Goal: Information Seeking & Learning: Check status

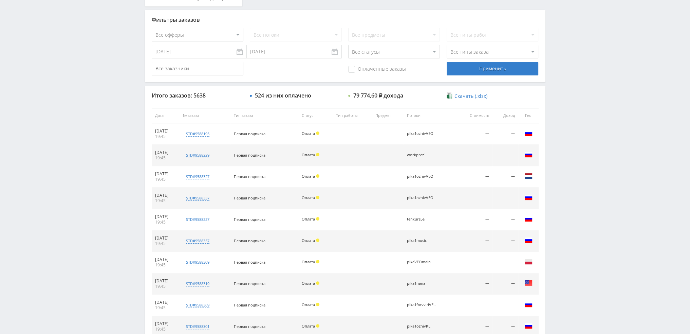
scroll to position [235, 0]
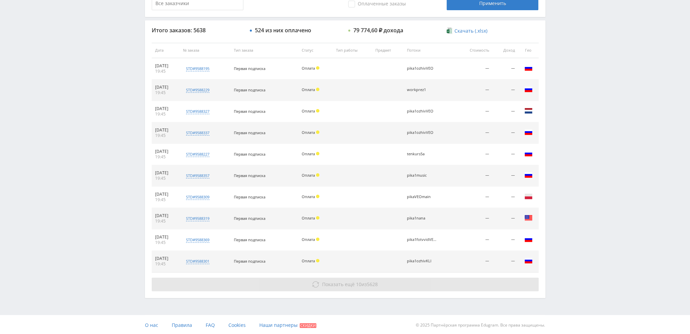
click at [422, 281] on button "Показать ещё 10 из 5628" at bounding box center [345, 284] width 387 height 14
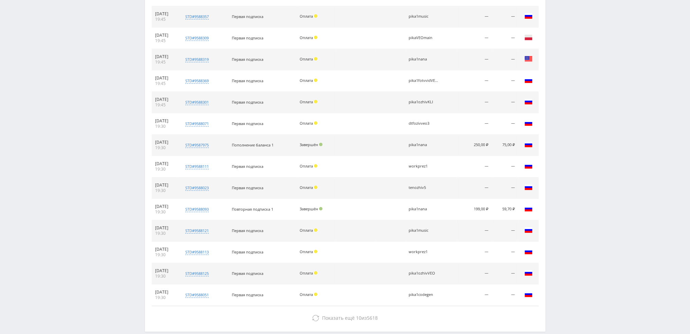
scroll to position [427, 0]
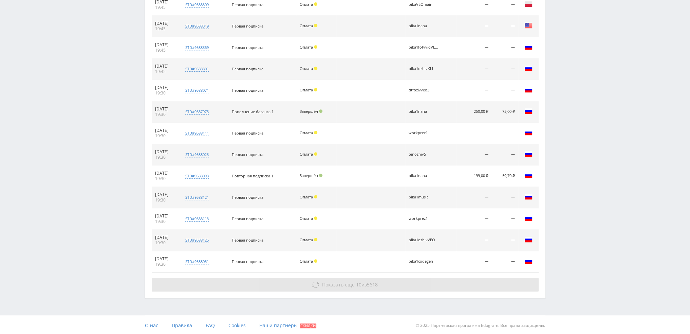
click at [423, 279] on button "Показать ещё 10 из 5618" at bounding box center [345, 285] width 387 height 14
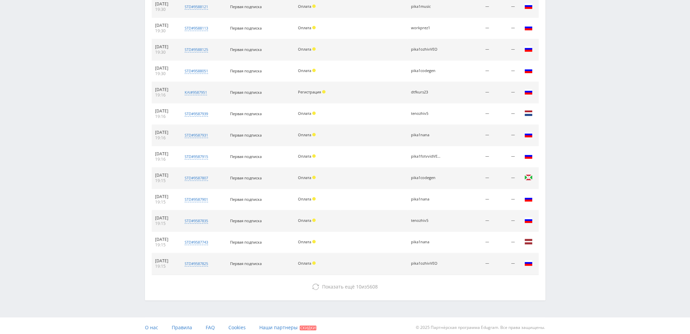
scroll to position [619, 0]
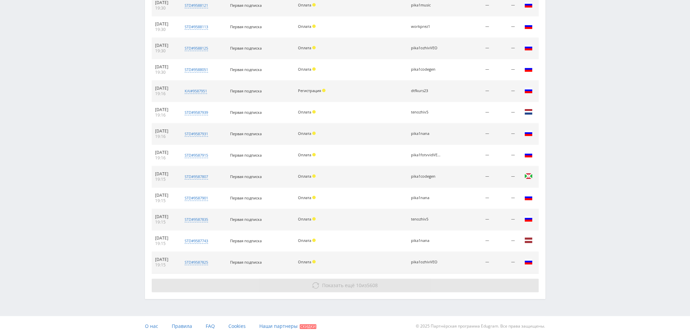
click at [416, 285] on button "Показать ещё 10 из 5608" at bounding box center [345, 285] width 387 height 14
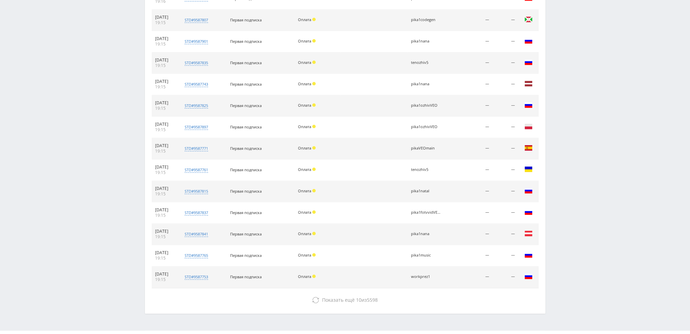
scroll to position [789, 0]
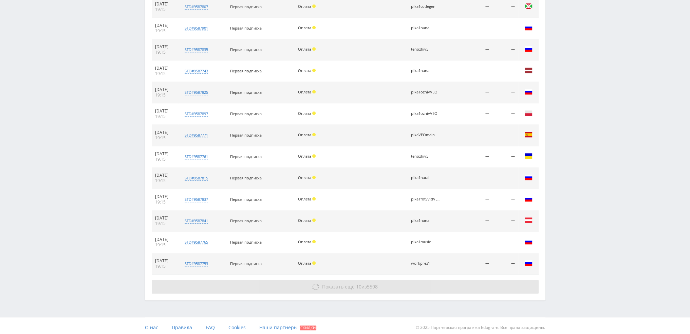
click at [419, 283] on button "Показать ещё 10 из 5598" at bounding box center [345, 287] width 387 height 14
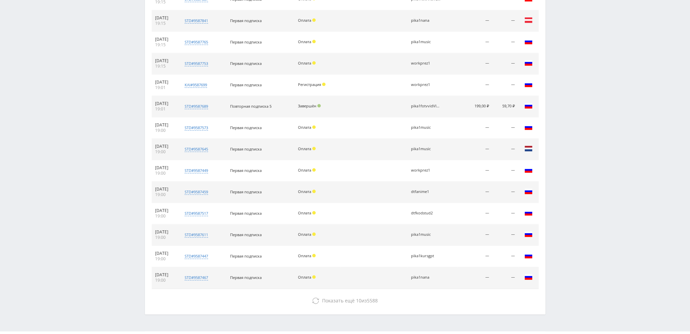
scroll to position [1003, 0]
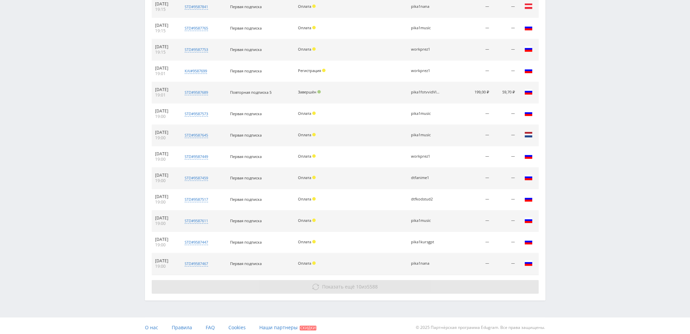
click at [419, 285] on button "Показать ещё 10 из 5588" at bounding box center [345, 287] width 387 height 14
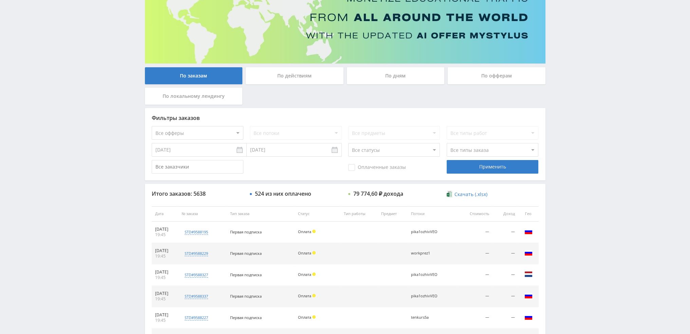
scroll to position [0, 0]
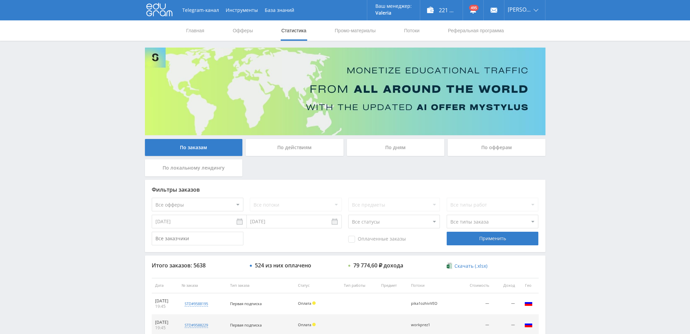
click at [384, 148] on div "По дням" at bounding box center [396, 147] width 98 height 17
click at [0, 0] on input "По дням" at bounding box center [0, 0] width 0 height 0
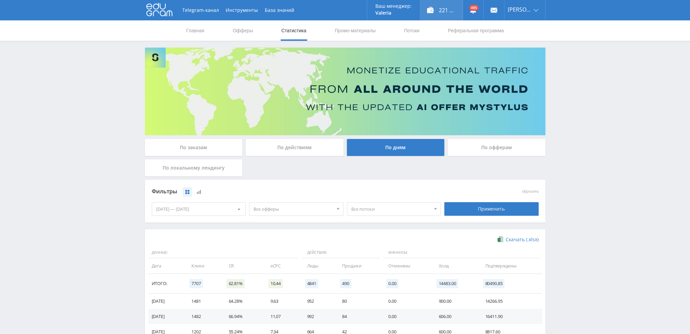
click at [451, 8] on div "221 312,00 ₽" at bounding box center [441, 10] width 42 height 20
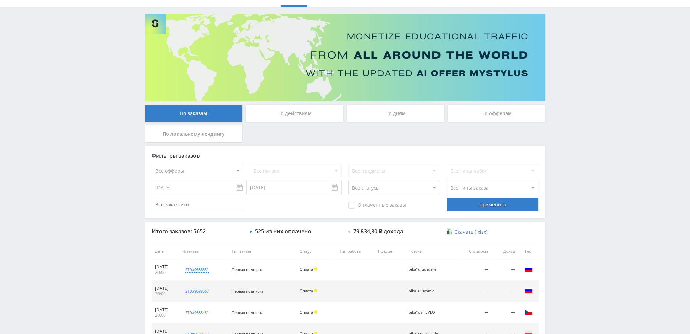
scroll to position [34, 0]
click at [393, 115] on div "По дням" at bounding box center [396, 113] width 98 height 17
click at [0, 0] on input "По дням" at bounding box center [0, 0] width 0 height 0
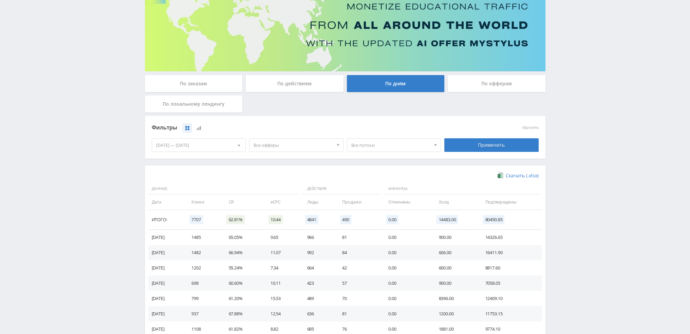
scroll to position [102, 0]
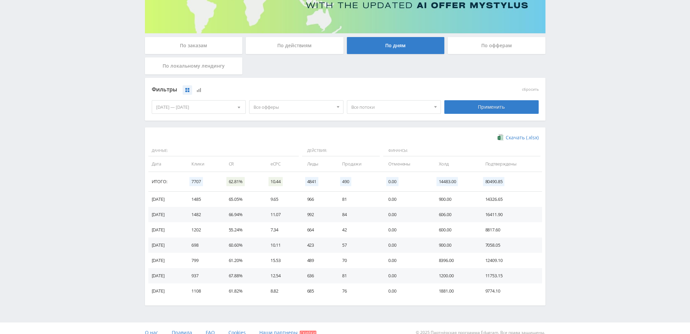
click at [276, 109] on span "Все офферы" at bounding box center [293, 107] width 79 height 13
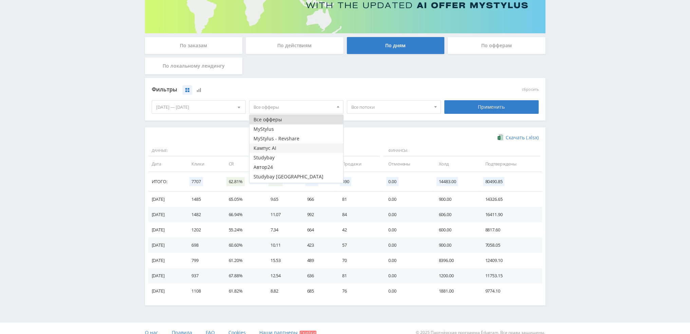
scroll to position [8, 0]
click at [278, 176] on button "Study AI (RevShare)" at bounding box center [297, 178] width 94 height 10
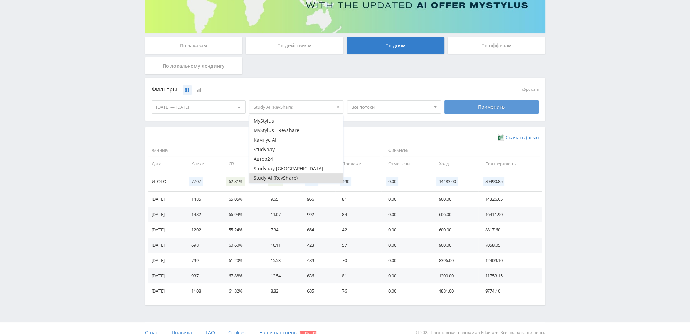
click at [490, 102] on div "Применить" at bounding box center [491, 107] width 94 height 14
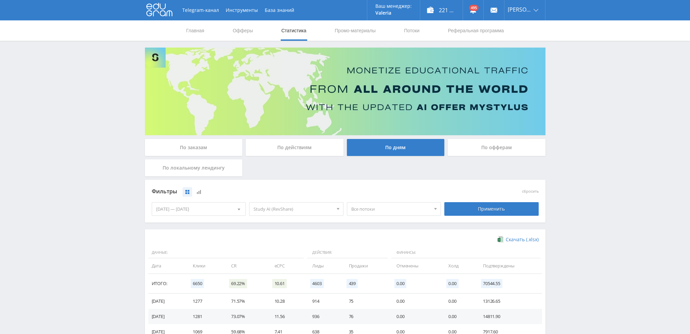
click at [395, 206] on span "Все потоки" at bounding box center [390, 208] width 79 height 13
click at [378, 264] on button "Nataltenmars" at bounding box center [394, 264] width 94 height 10
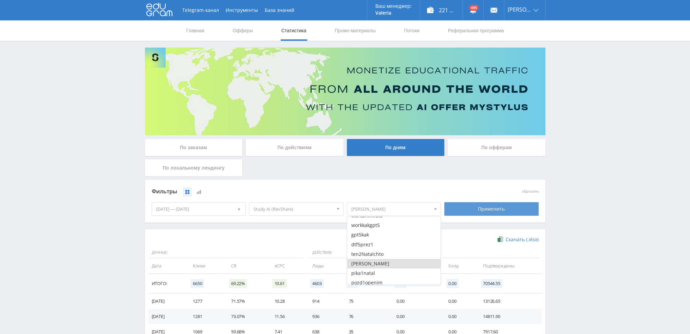
click at [469, 209] on div "Применить" at bounding box center [491, 209] width 94 height 14
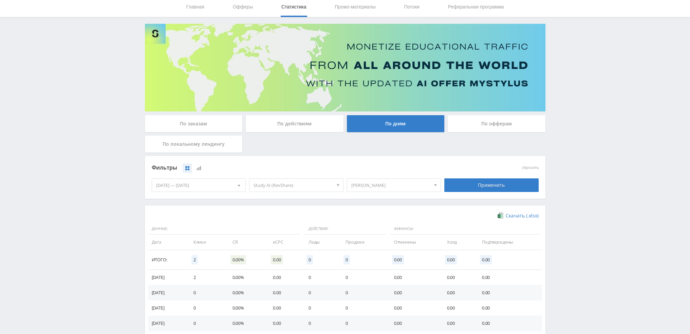
scroll to position [34, 0]
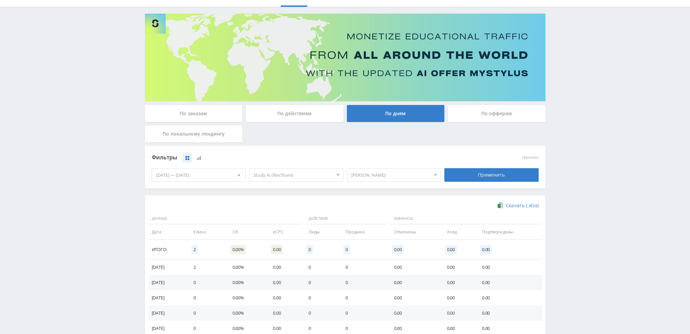
click at [389, 173] on span "Nataltenmars" at bounding box center [390, 174] width 79 height 13
click at [379, 231] on button "Nataltenmars" at bounding box center [394, 230] width 94 height 10
click at [379, 221] on button "ten2Natalchto" at bounding box center [394, 220] width 94 height 10
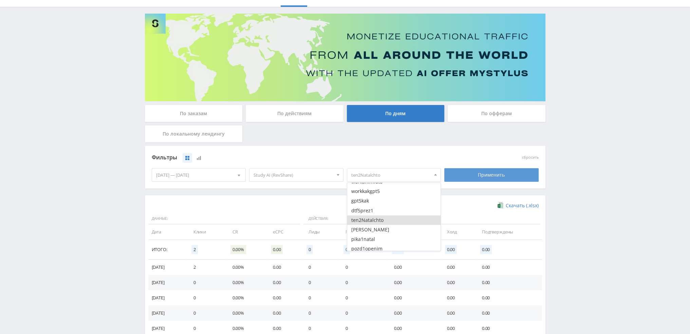
click at [485, 176] on div "Применить" at bounding box center [491, 175] width 94 height 14
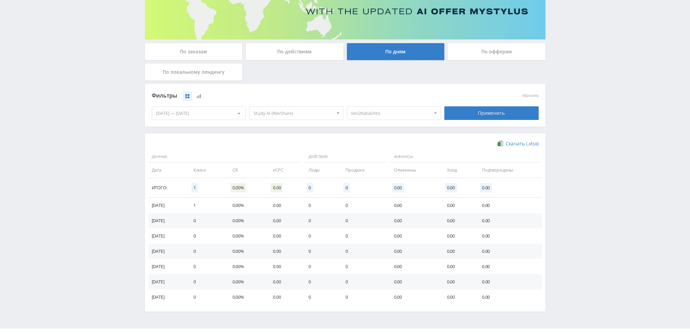
scroll to position [102, 0]
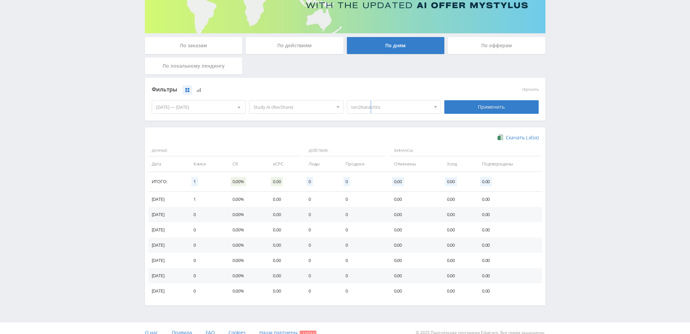
click at [371, 107] on span "ten2Natalchto" at bounding box center [390, 107] width 79 height 13
click at [373, 153] on button "ten2Natalchto" at bounding box center [394, 152] width 94 height 10
click at [375, 170] on button "pika1natal" at bounding box center [394, 171] width 94 height 10
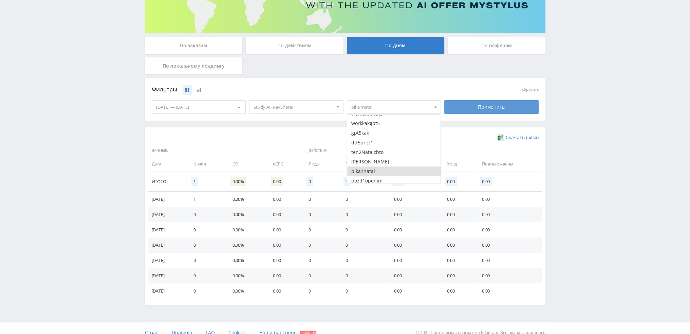
click at [476, 108] on div "Применить" at bounding box center [491, 107] width 94 height 14
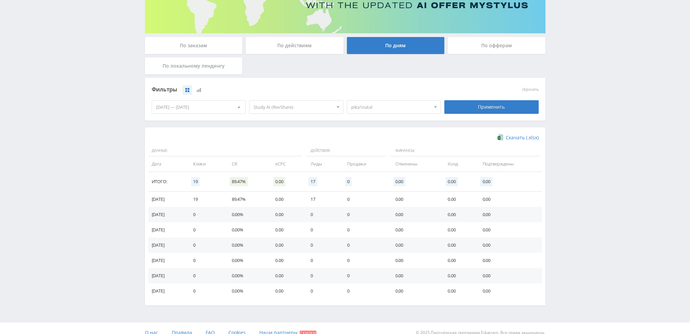
click at [391, 108] on span "pika1natal" at bounding box center [390, 107] width 79 height 13
click at [375, 171] on button "pika1natal" at bounding box center [394, 171] width 94 height 10
click at [382, 150] on button "pozd1openim" at bounding box center [394, 147] width 94 height 10
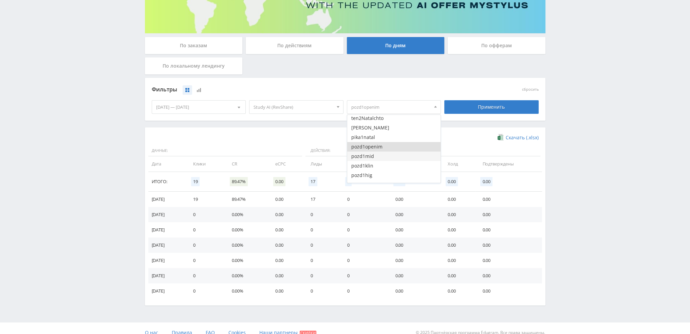
click at [380, 156] on button "pozd1mid" at bounding box center [394, 156] width 94 height 10
click at [375, 133] on button "pozd1klin" at bounding box center [394, 132] width 94 height 10
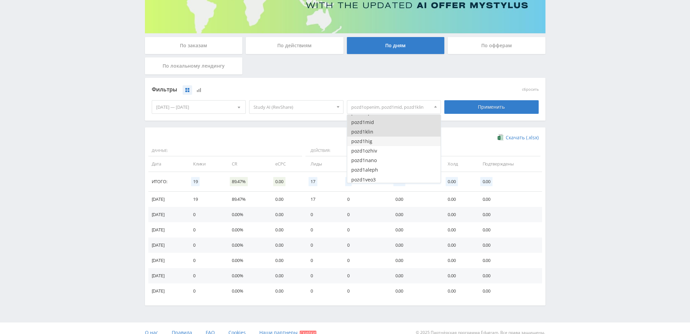
click at [375, 140] on button "pozd1hig" at bounding box center [394, 141] width 94 height 10
click at [376, 148] on button "pozd1ozhiv" at bounding box center [394, 151] width 94 height 10
click at [377, 160] on button "pozd1nano" at bounding box center [394, 161] width 94 height 10
click at [378, 167] on button "pozd1aleph" at bounding box center [394, 170] width 94 height 10
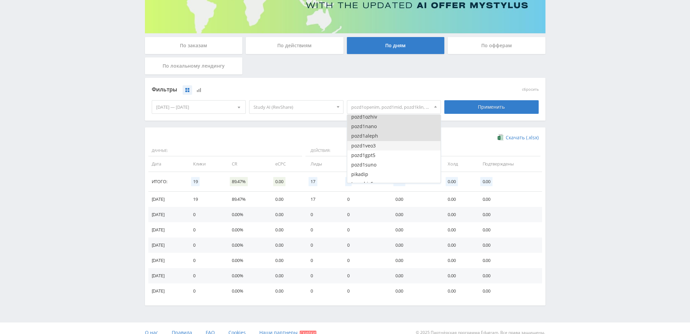
click at [379, 146] on button "pozd1veo3" at bounding box center [394, 146] width 94 height 10
click at [380, 155] on button "pozd1gpt5" at bounding box center [394, 155] width 94 height 10
click at [380, 162] on button "pozd1suno" at bounding box center [394, 165] width 94 height 10
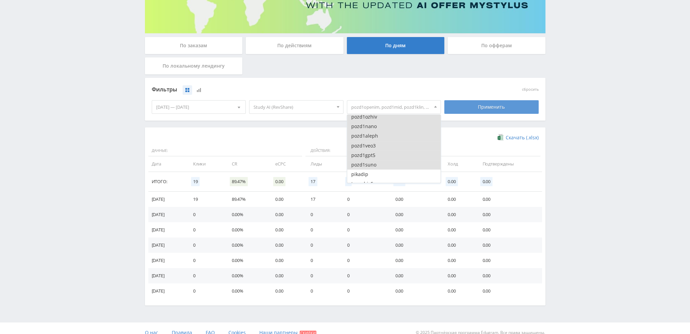
click at [468, 108] on div "Применить" at bounding box center [491, 107] width 94 height 14
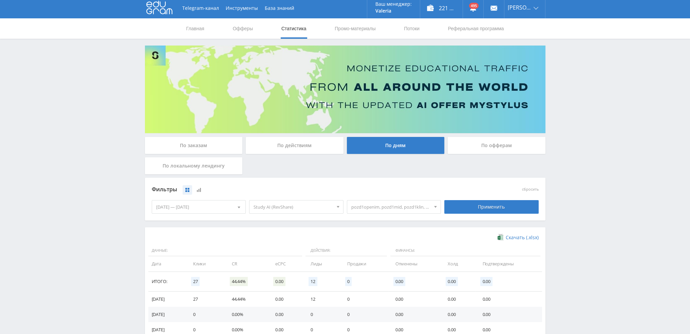
scroll to position [0, 0]
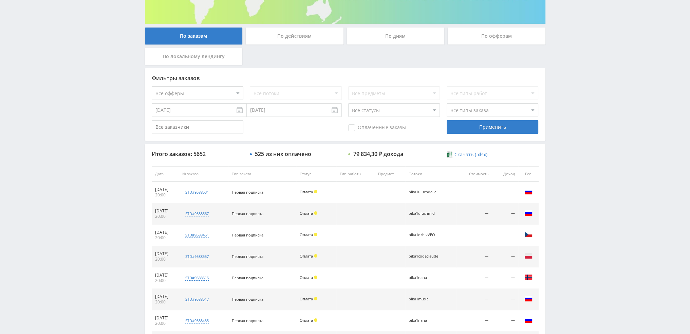
scroll to position [204, 0]
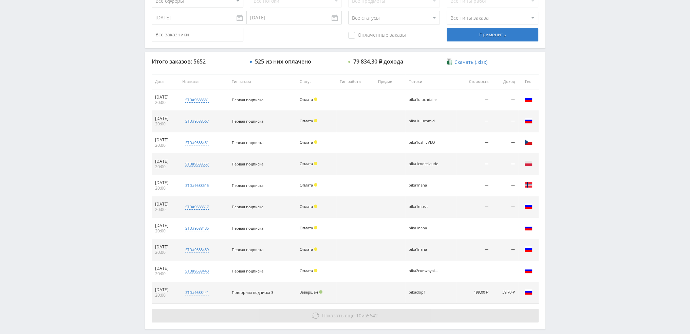
click at [334, 315] on span "Показать ещё" at bounding box center [338, 315] width 33 height 6
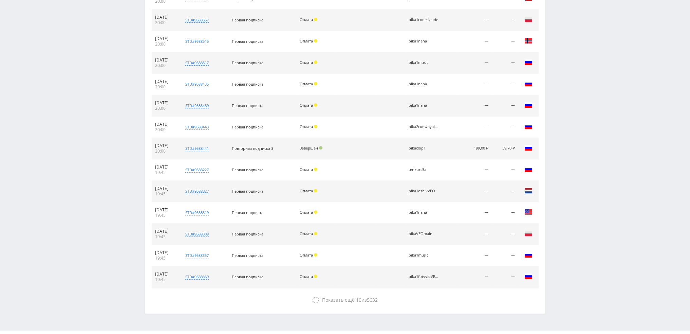
scroll to position [363, 0]
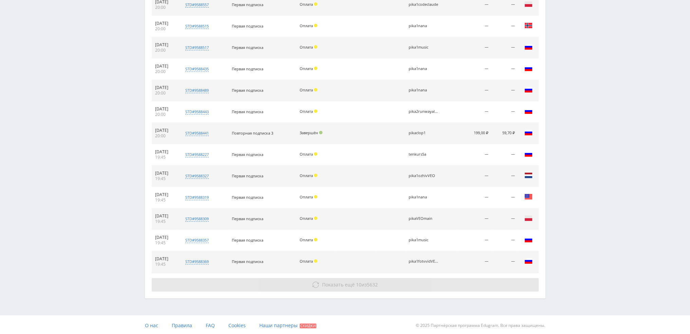
click at [397, 283] on button "Показать ещё 10 из 5632" at bounding box center [345, 285] width 387 height 14
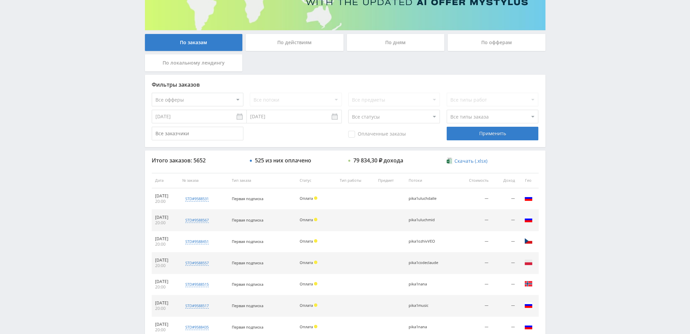
scroll to position [91, 0]
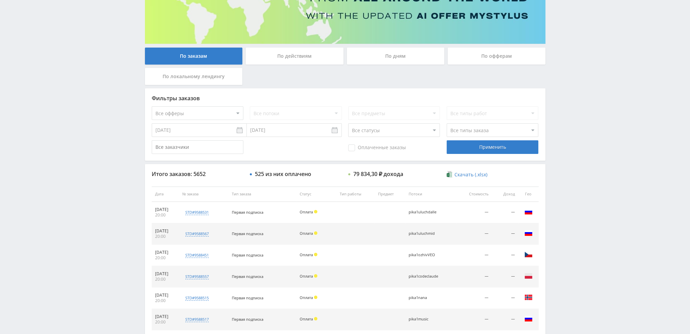
click at [406, 129] on select "Все статусы В аукционе В работе На гарантии Завершен Возврат Черновик" at bounding box center [394, 130] width 92 height 14
drag, startPoint x: 408, startPoint y: 133, endPoint x: 448, endPoint y: 133, distance: 40.4
click at [408, 133] on select "Все статусы В аукционе В работе На гарантии Завершен Возврат Черновик" at bounding box center [394, 130] width 92 height 14
click at [471, 133] on select "Все типы заказа Ребилл Новый заказ" at bounding box center [493, 130] width 92 height 14
select select "2"
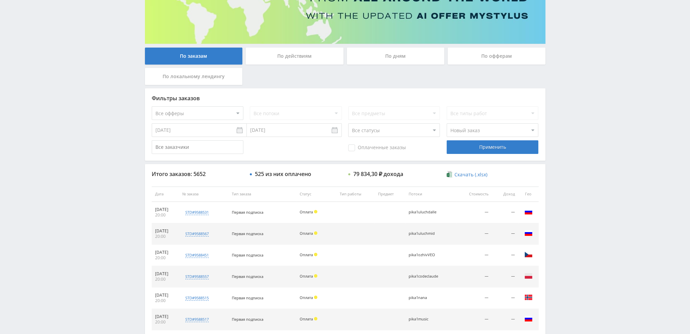
click at [447, 123] on select "Все типы заказа Ребилл Новый заказ" at bounding box center [493, 130] width 92 height 14
click at [476, 146] on div "Применить" at bounding box center [493, 147] width 92 height 14
click at [365, 129] on select "Все статусы В аукционе В работе На гарантии Завершен Возврат Черновик" at bounding box center [394, 130] width 92 height 14
click at [368, 128] on select "Все статусы В аукционе В работе На гарантии Завершен Возврат Черновик" at bounding box center [394, 130] width 92 height 14
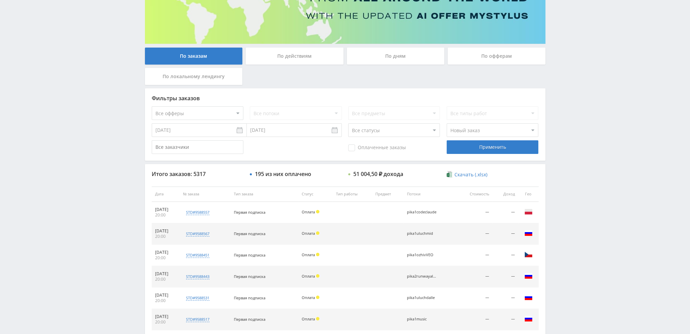
select select "3"
click at [348, 123] on select "Все статусы В аукционе В работе На гарантии Завершен Возврат Черновик" at bounding box center [394, 130] width 92 height 14
click at [494, 143] on div "Применить" at bounding box center [493, 147] width 92 height 14
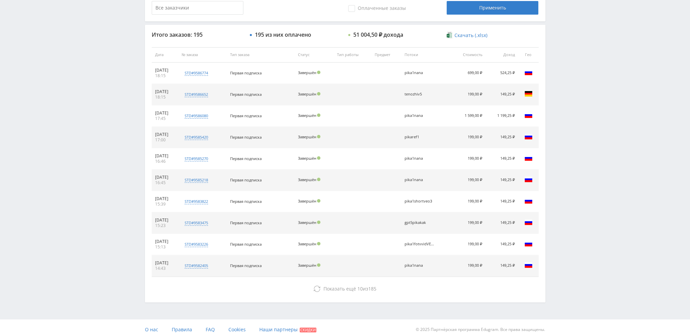
scroll to position [235, 0]
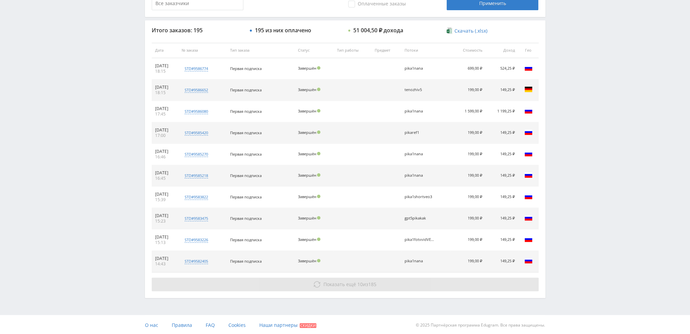
click at [423, 278] on button "Показать ещё 10 из 185" at bounding box center [345, 284] width 387 height 14
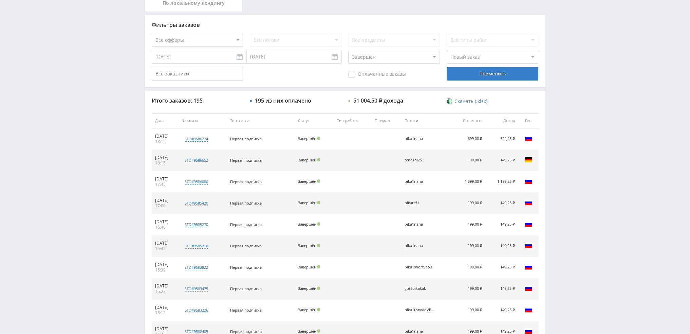
scroll to position [0, 0]
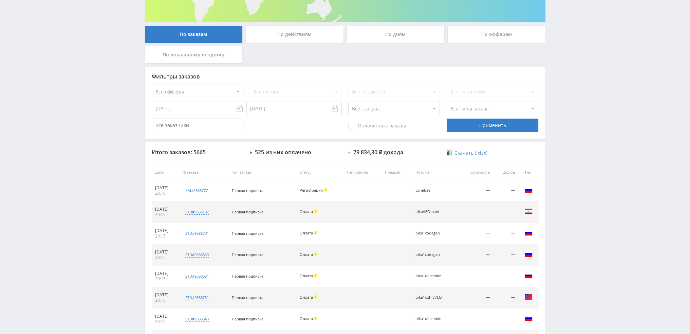
scroll to position [204, 0]
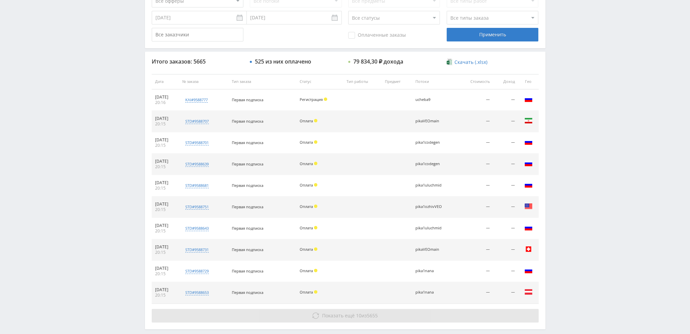
click at [400, 313] on button "Показать ещё 10 из 5655" at bounding box center [345, 316] width 387 height 14
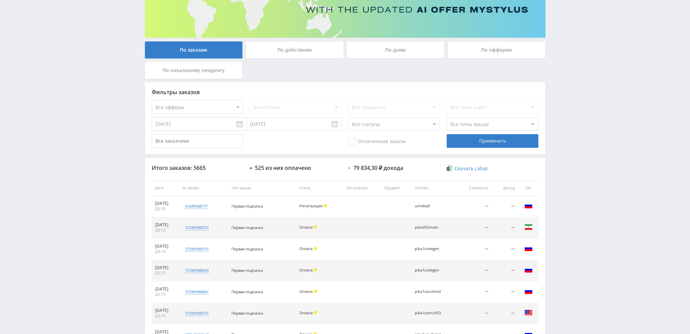
scroll to position [68, 0]
